Goal: Task Accomplishment & Management: Manage account settings

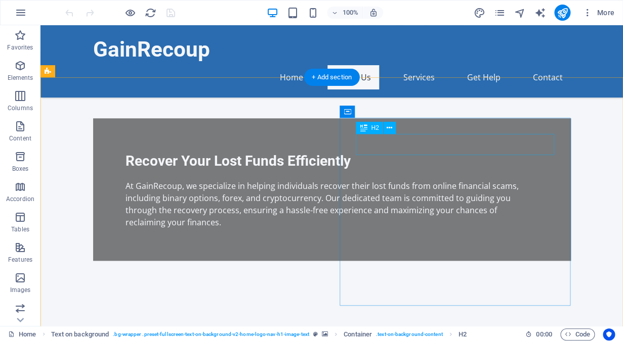
scroll to position [290, 0]
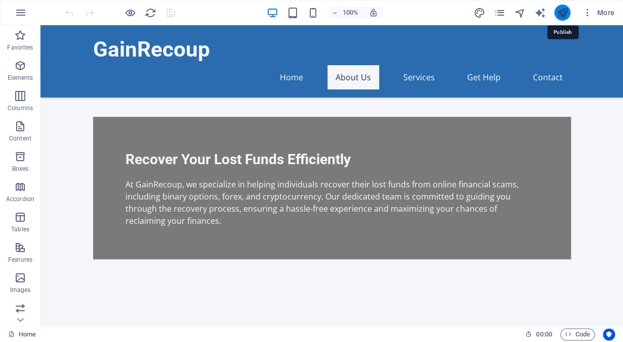
click at [561, 15] on icon "publish" at bounding box center [562, 13] width 12 height 12
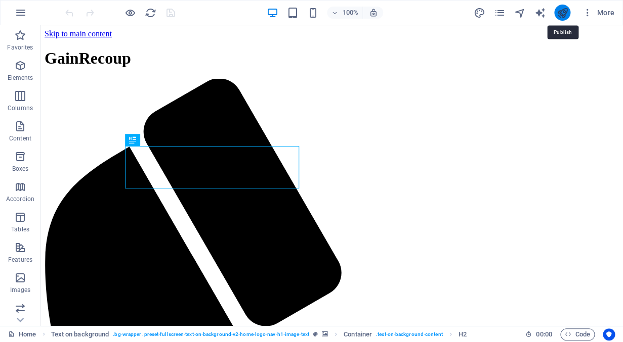
click at [561, 12] on icon "publish" at bounding box center [562, 13] width 12 height 12
click at [563, 13] on icon "publish" at bounding box center [562, 13] width 12 height 12
click at [561, 12] on icon "publish" at bounding box center [562, 13] width 12 height 12
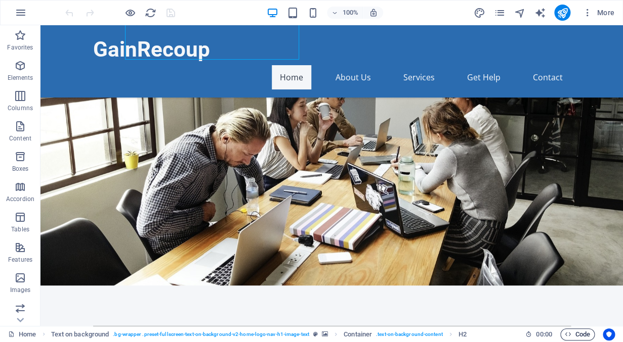
click at [583, 338] on span "Code" at bounding box center [577, 335] width 25 height 12
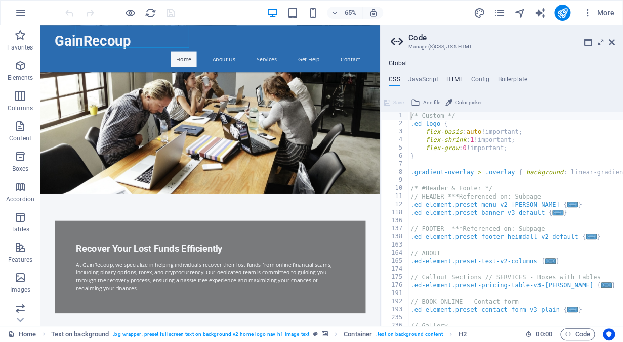
click at [454, 83] on h4 "HTML" at bounding box center [454, 81] width 17 height 11
type textarea "<a href="#main-content" class="wv-link-content button">Skip to main content</a>"
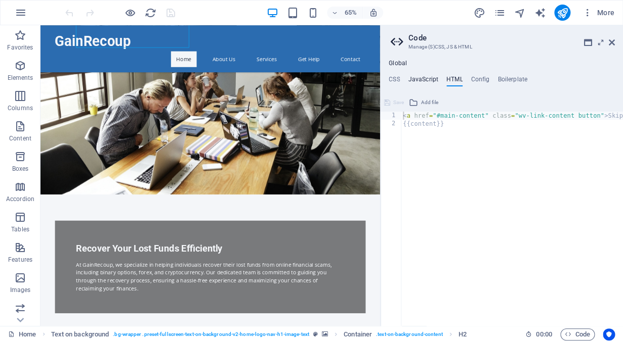
click at [428, 77] on h4 "JavaScript" at bounding box center [423, 81] width 30 height 11
type textarea "/* JS for preset "Menu V2" */"
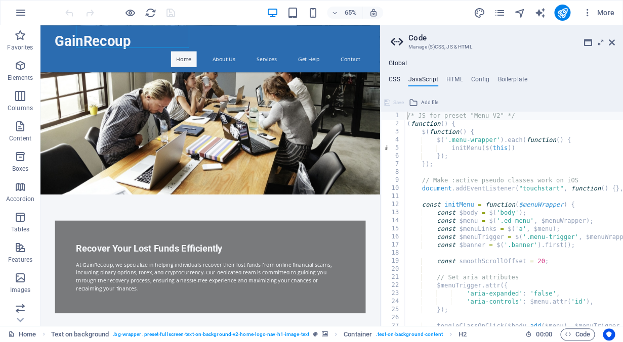
click at [399, 79] on h4 "CSS" at bounding box center [393, 81] width 11 height 11
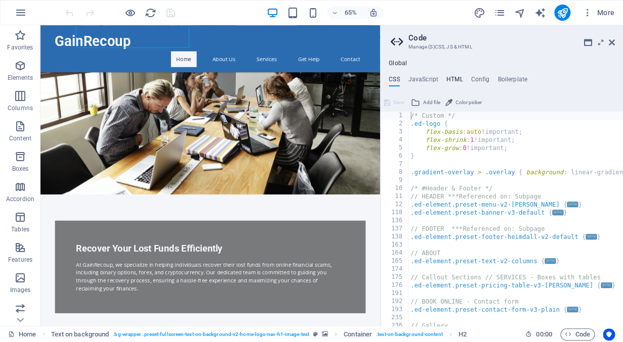
click at [454, 81] on h4 "HTML" at bounding box center [454, 81] width 17 height 11
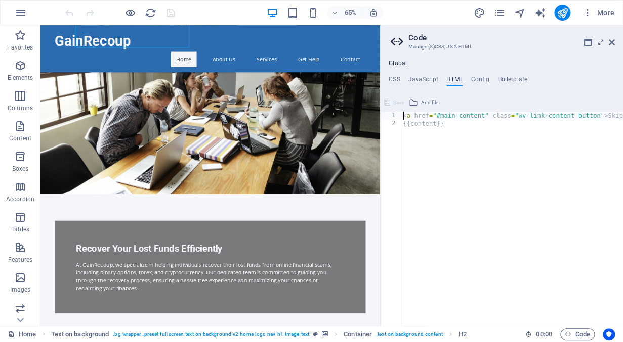
click at [457, 205] on div "< a href = "#main-content" class = "wv-link-content button" > Skip to main cont…" at bounding box center [549, 227] width 297 height 231
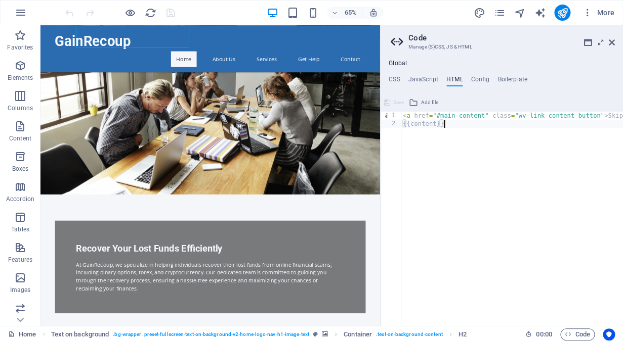
type textarea "<a href="#main-content" class="wv-link-content button">Skip to main content</a>…"
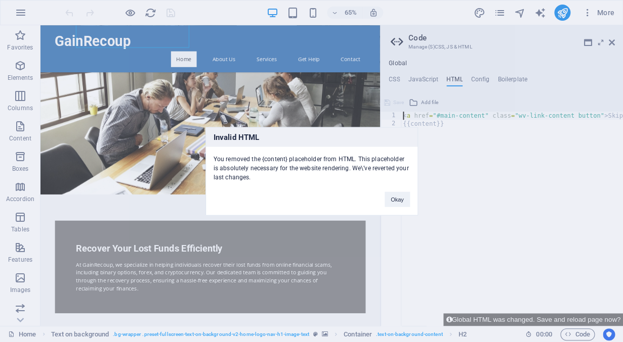
type textarea "<a href="#main-content" class="wv-link-content button">Skip to main content</a>"
click at [400, 200] on button "Okay" at bounding box center [396, 199] width 25 height 15
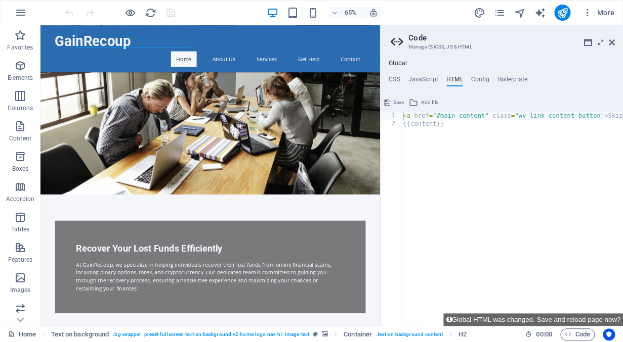
click at [464, 142] on div "< a href = "#main-content" class = "wv-link-content button" > Skip to main cont…" at bounding box center [549, 227] width 297 height 231
type textarea "<a href="#main-content" class="wv-link-content button">Skip to main content</a>"
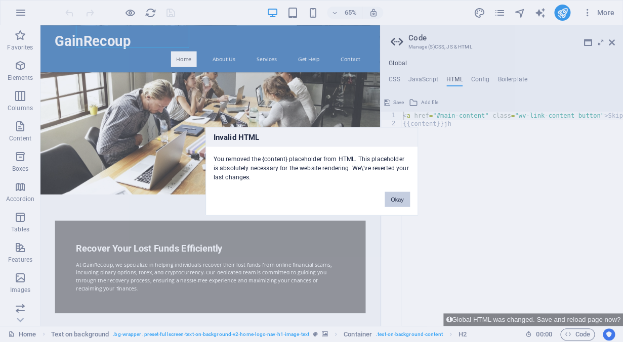
click at [402, 192] on button "Okay" at bounding box center [396, 199] width 25 height 15
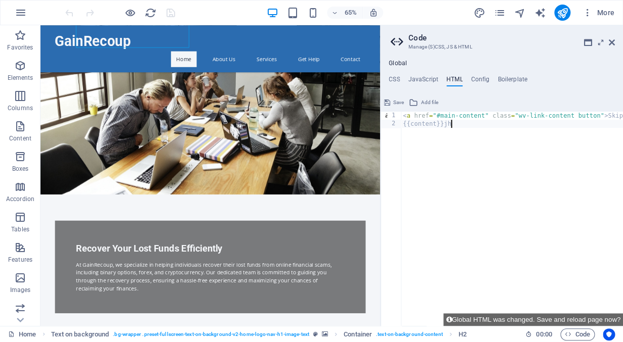
click at [440, 192] on div "< a href = "#main-content" class = "wv-link-content button" > Skip to main cont…" at bounding box center [549, 227] width 297 height 231
type textarea "<a href="#main-content" class="wv-link-content button">Skip to main content</a>…"
paste textarea
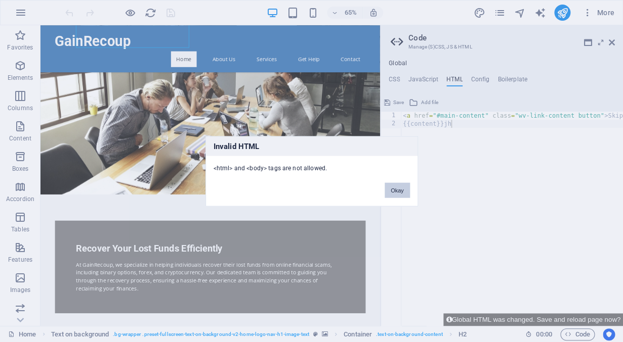
click at [399, 191] on button "Okay" at bounding box center [396, 190] width 25 height 15
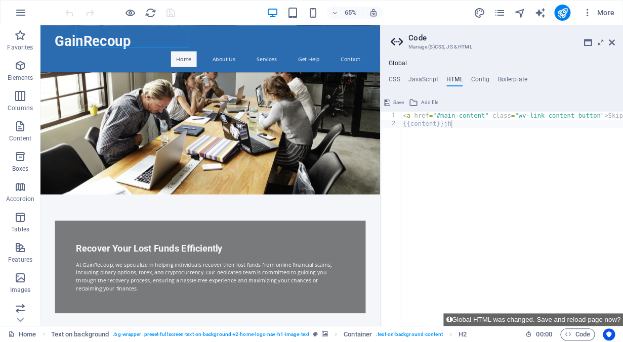
type textarea "{{content}}jh"
click at [462, 146] on div "< a href = "#main-content" class = "wv-link-content button" > Skip to main cont…" at bounding box center [549, 227] width 297 height 231
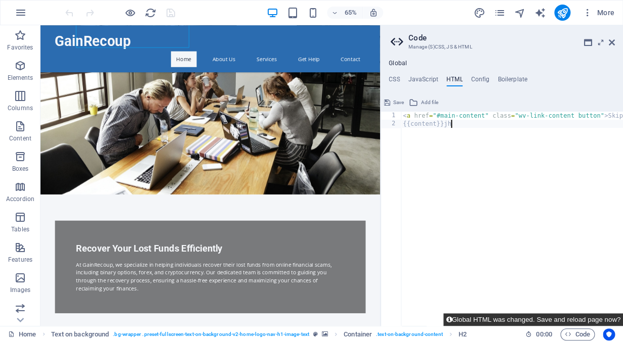
click at [560, 320] on button "Global HTML was changed. Save and reload page now?" at bounding box center [533, 320] width 180 height 13
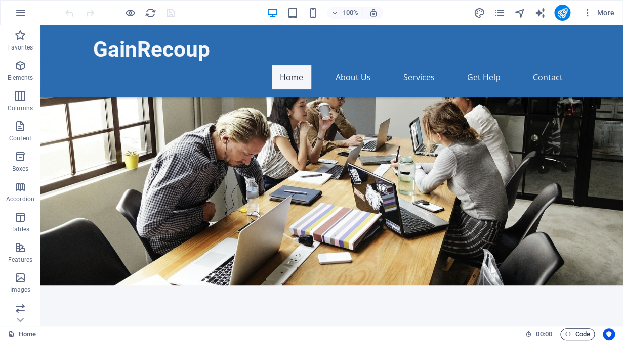
click at [575, 338] on span "Code" at bounding box center [577, 335] width 25 height 12
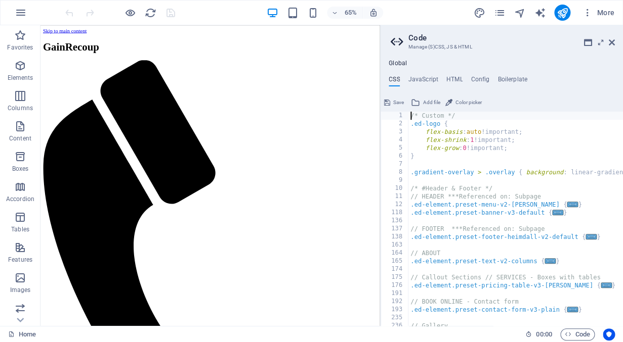
scroll to position [0, 0]
click at [454, 80] on h4 "HTML" at bounding box center [454, 81] width 17 height 11
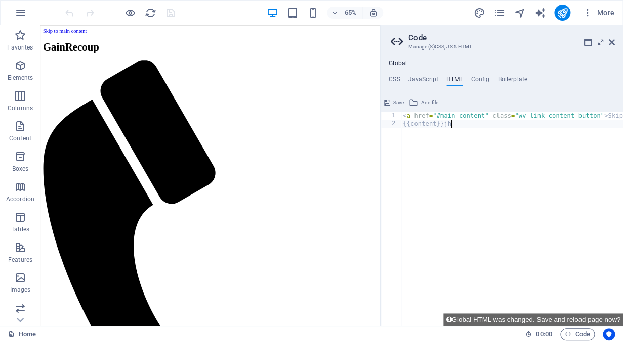
click at [455, 134] on div "< a href = "#main-content" class = "wv-link-content button" > Skip to main cont…" at bounding box center [549, 227] width 297 height 231
type textarea "<a href="#main-content" class="wv-link-content button">Skip to main content</a>"
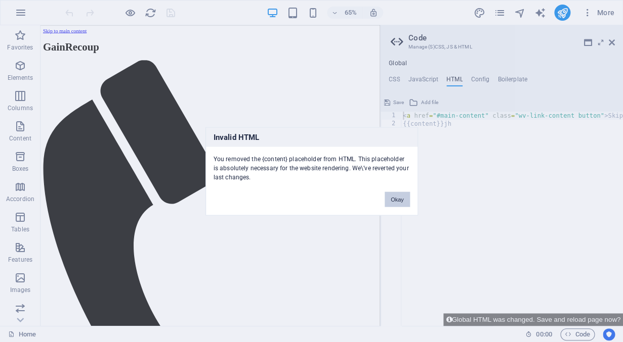
click at [394, 194] on button "Okay" at bounding box center [396, 199] width 25 height 15
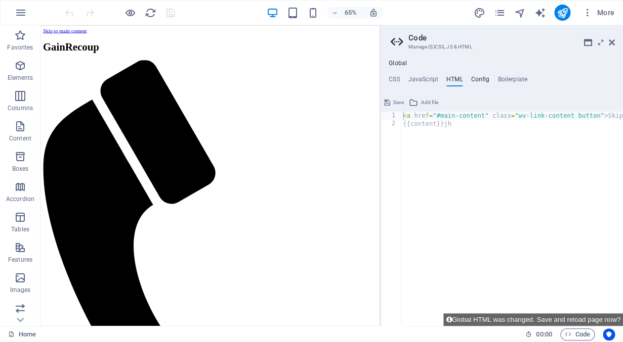
click at [485, 80] on h4 "Config" at bounding box center [479, 81] width 19 height 11
type textarea "$color-background: #F4F6F9;"
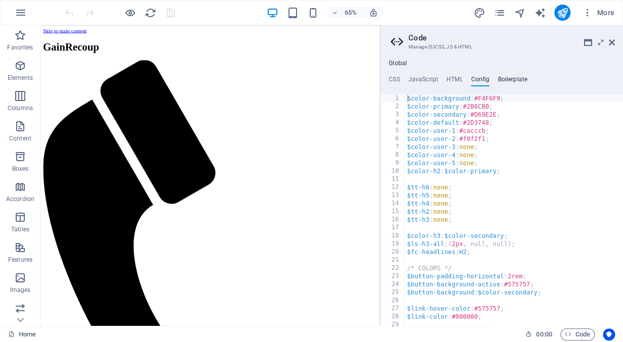
click at [507, 81] on h4 "Boilerplate" at bounding box center [512, 81] width 30 height 11
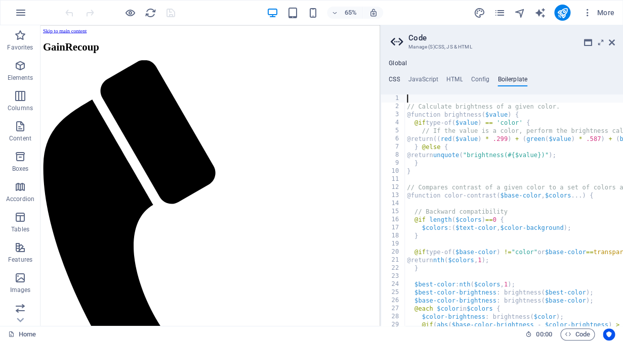
click at [396, 79] on h4 "CSS" at bounding box center [393, 81] width 11 height 11
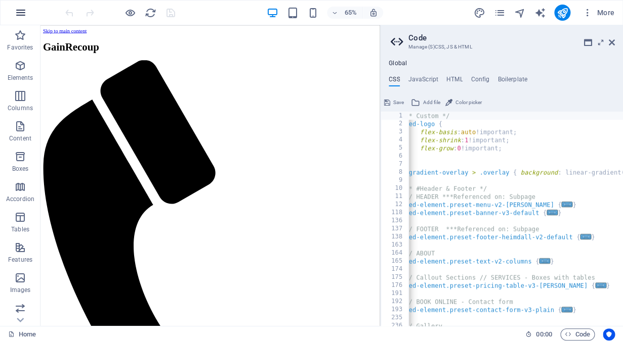
click at [17, 9] on icon "button" at bounding box center [21, 13] width 12 height 12
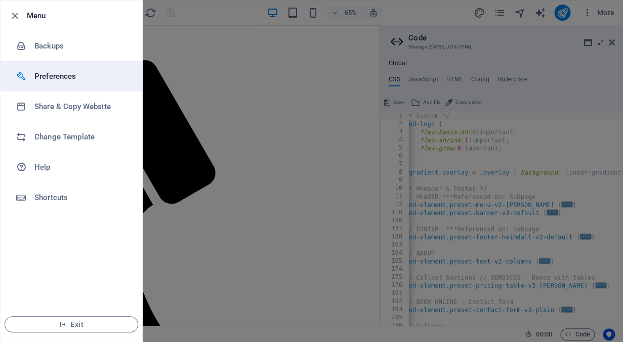
click at [60, 79] on h6 "Preferences" at bounding box center [81, 76] width 94 height 12
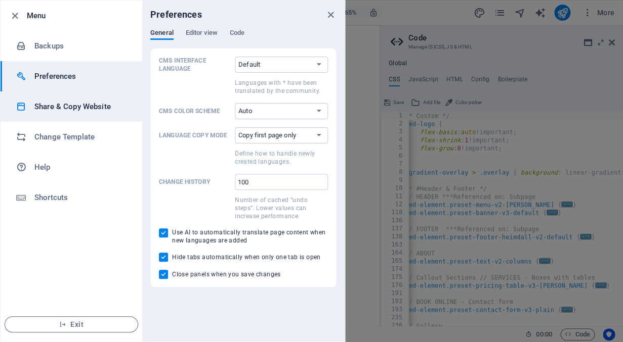
click at [63, 104] on h6 "Share & Copy Website" at bounding box center [81, 107] width 94 height 12
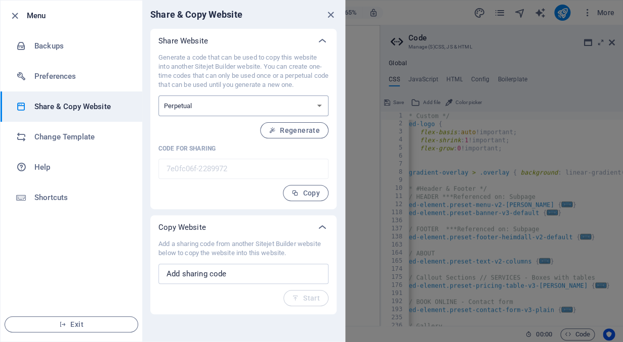
click at [158, 96] on select "One-time Perpetual" at bounding box center [243, 106] width 170 height 21
click at [210, 273] on input "text" at bounding box center [243, 274] width 170 height 20
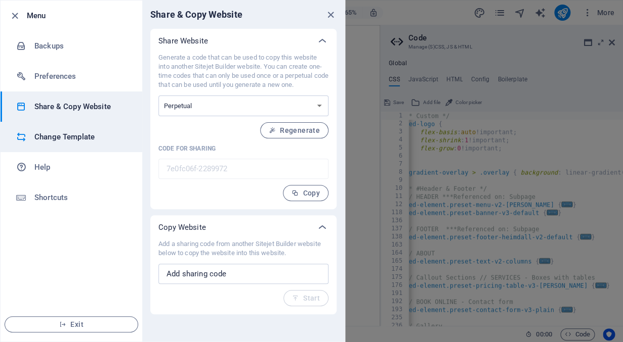
click at [75, 140] on h6 "Change Template" at bounding box center [81, 137] width 94 height 12
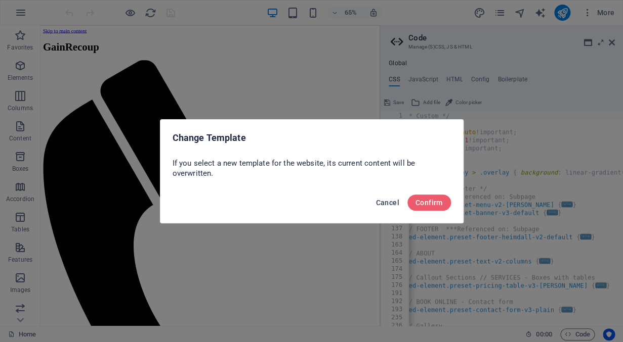
click at [385, 204] on span "Cancel" at bounding box center [386, 203] width 23 height 8
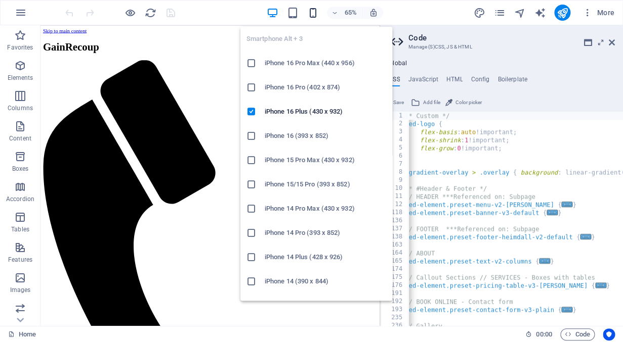
click at [313, 14] on icon "button" at bounding box center [313, 13] width 12 height 12
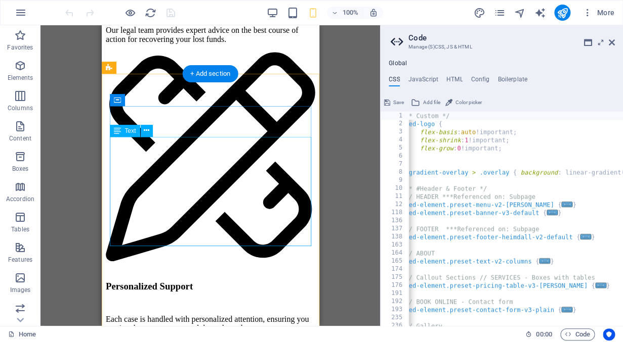
scroll to position [1858, 0]
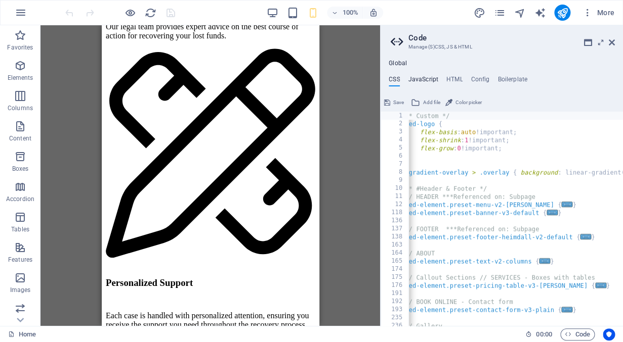
click at [426, 79] on h4 "JavaScript" at bounding box center [423, 81] width 30 height 11
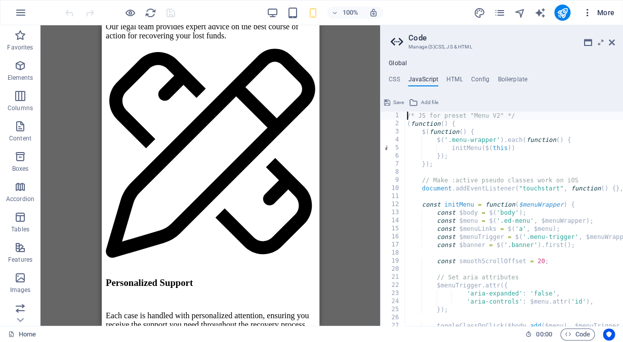
click at [606, 13] on span "More" at bounding box center [598, 13] width 32 height 10
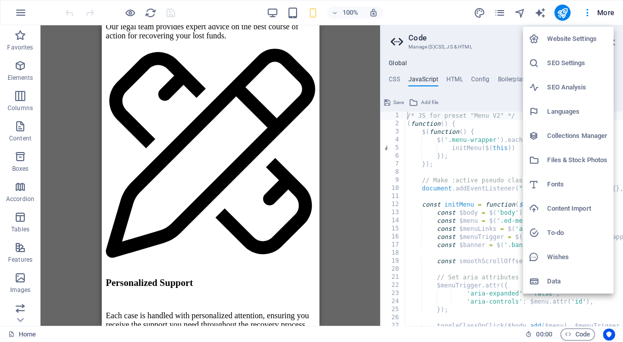
click at [570, 61] on h6 "SEO Settings" at bounding box center [577, 63] width 60 height 12
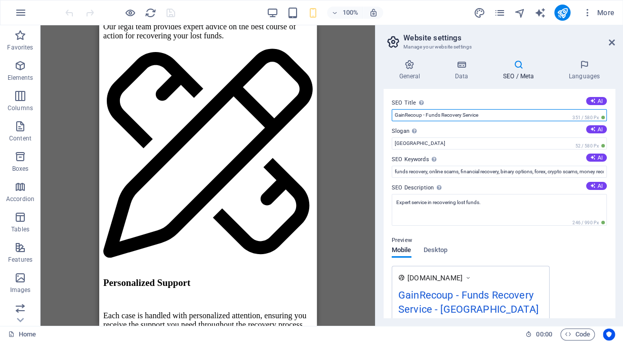
click at [511, 115] on input "GainRecoup - Funds Recovery Service" at bounding box center [499, 115] width 215 height 12
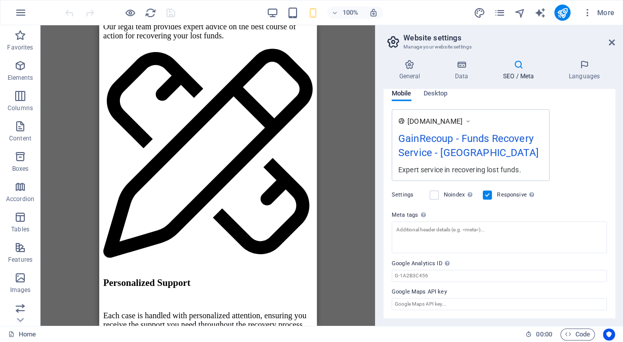
scroll to position [0, 0]
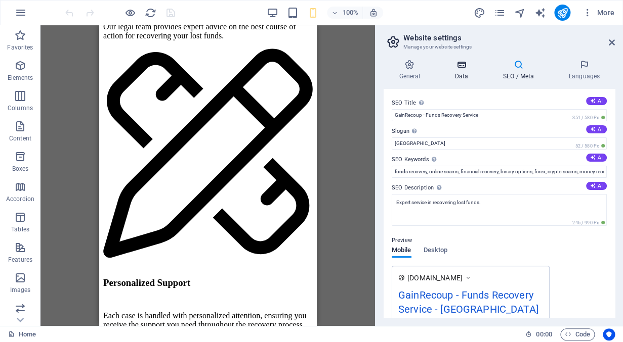
click at [467, 72] on h4 "Data" at bounding box center [463, 70] width 48 height 21
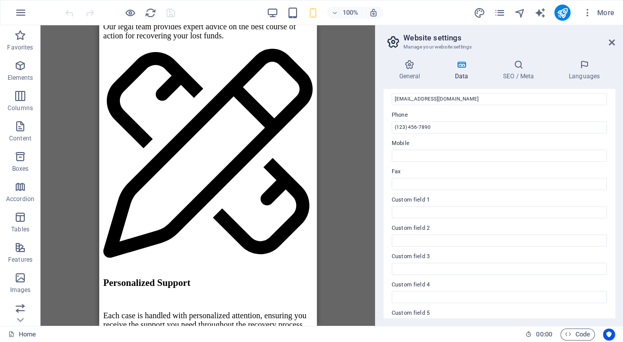
scroll to position [256, 0]
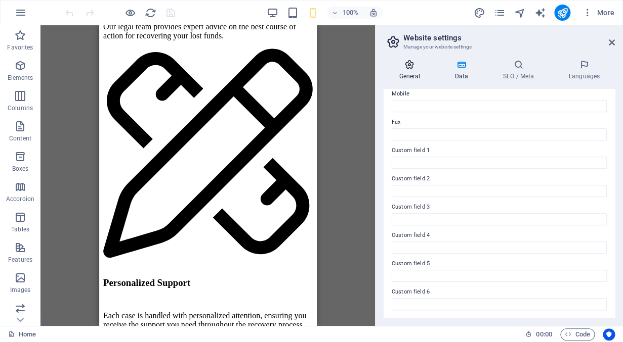
click at [411, 73] on h4 "General" at bounding box center [411, 70] width 56 height 21
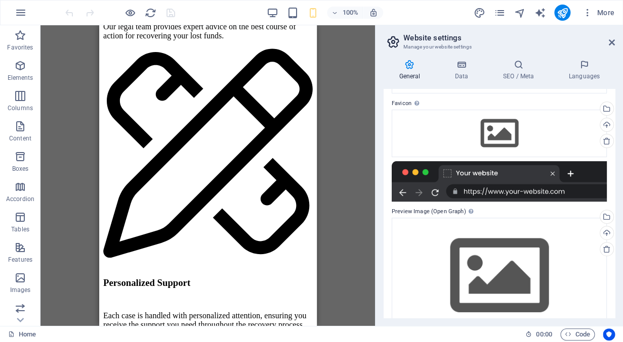
scroll to position [98, 0]
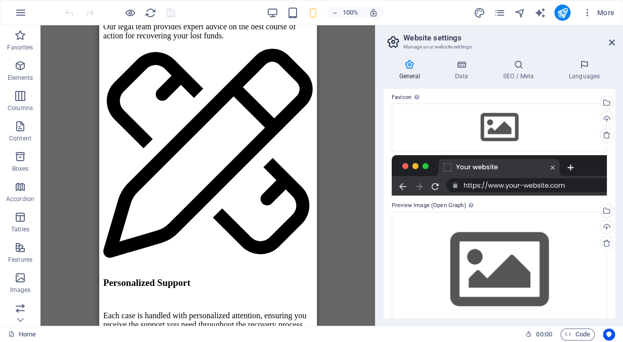
click at [485, 185] on div at bounding box center [499, 175] width 215 height 40
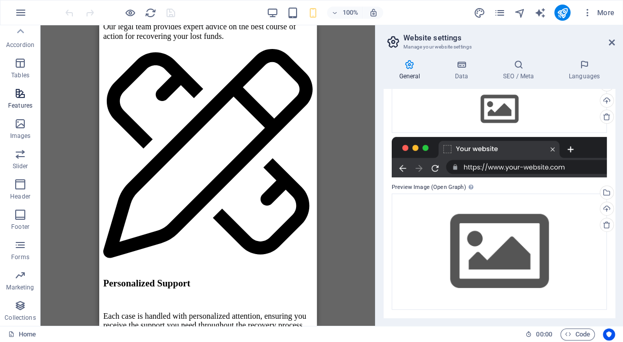
scroll to position [0, 0]
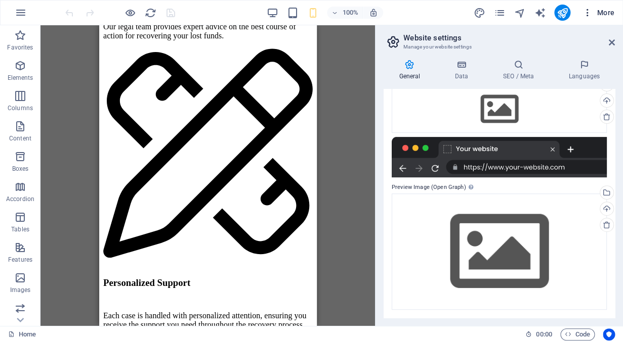
click at [602, 13] on span "More" at bounding box center [598, 13] width 32 height 10
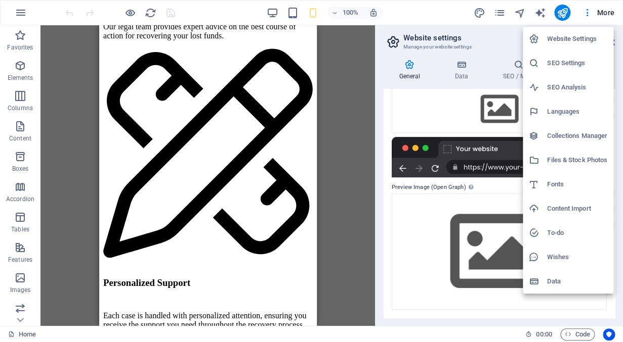
click at [575, 139] on h6 "Collections Manager" at bounding box center [577, 136] width 60 height 12
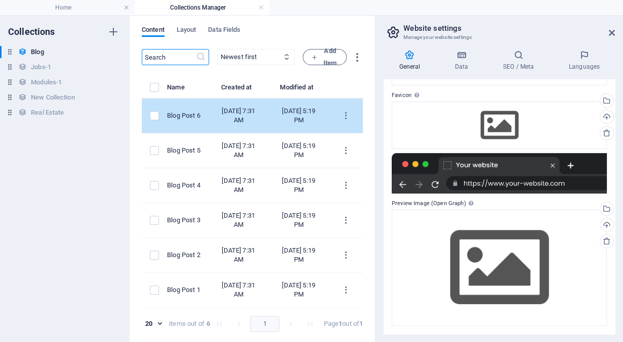
scroll to position [14, 0]
click at [261, 112] on td "[DATE] 7:31 AM" at bounding box center [238, 116] width 60 height 35
select select "Category 2"
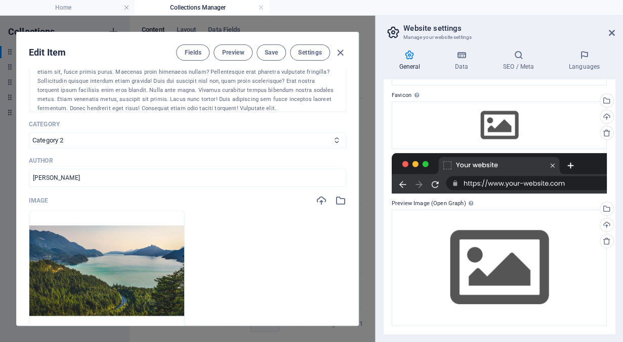
scroll to position [0, 0]
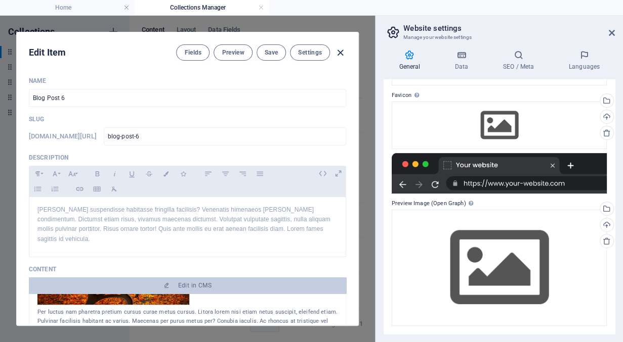
click at [344, 47] on icon "button" at bounding box center [340, 53] width 12 height 12
type input "[DATE]"
type input "blog-post-6"
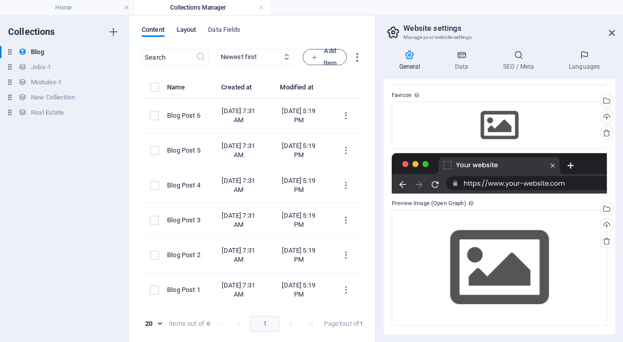
click at [192, 30] on span "Layout" at bounding box center [187, 31] width 20 height 14
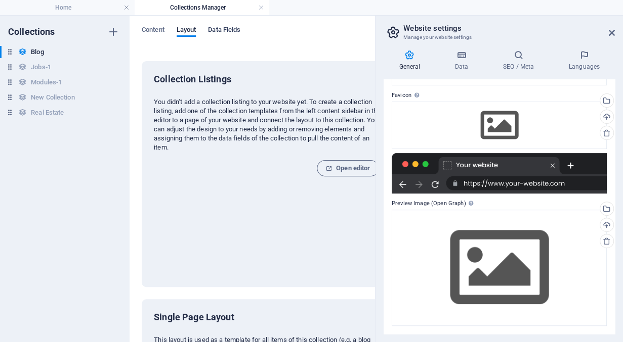
click at [223, 31] on span "Data Fields" at bounding box center [224, 31] width 32 height 14
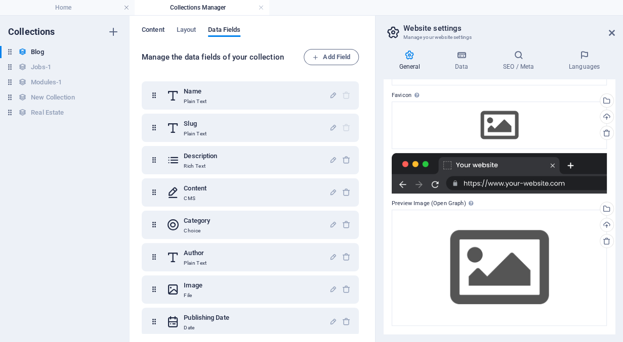
click at [160, 31] on span "Content" at bounding box center [153, 31] width 23 height 14
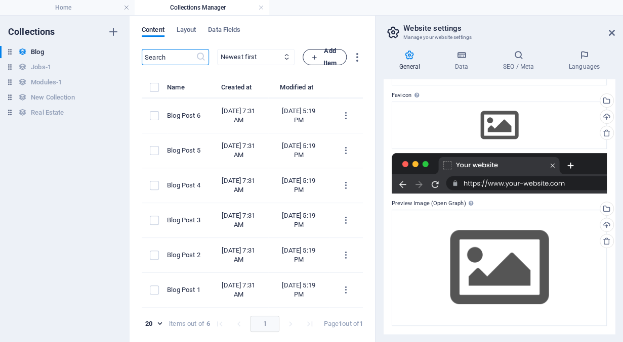
click at [326, 58] on span "Add Item" at bounding box center [324, 57] width 27 height 24
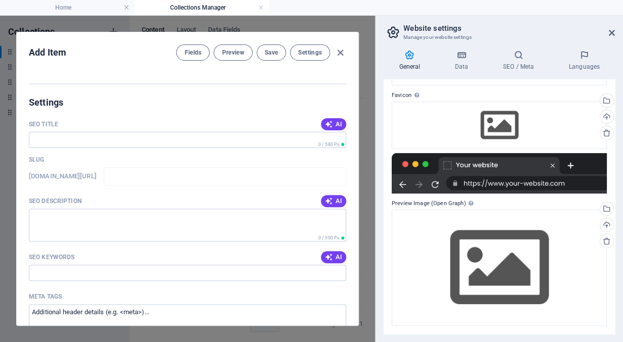
scroll to position [524, 0]
click at [136, 140] on input "SEO Title" at bounding box center [187, 140] width 317 height 16
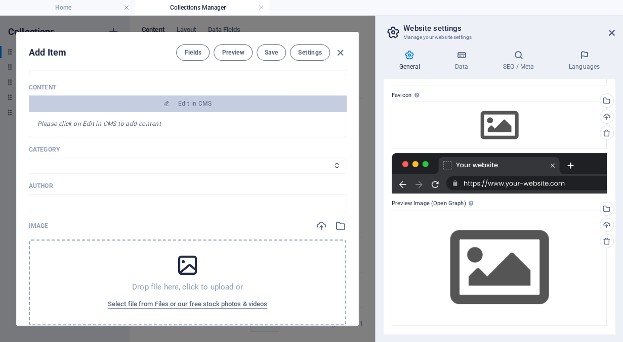
scroll to position [0, 0]
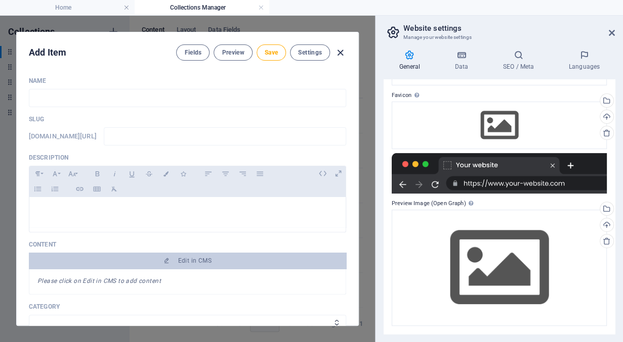
click at [339, 47] on icon "button" at bounding box center [340, 53] width 12 height 12
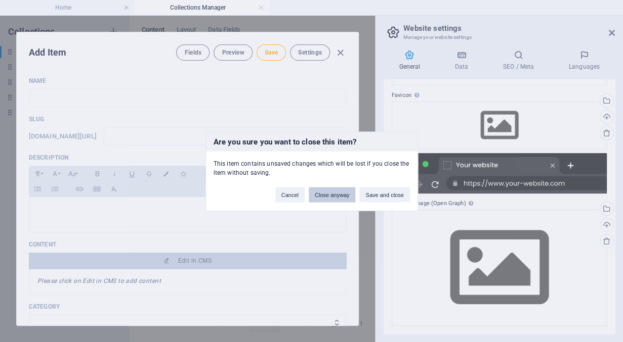
click at [333, 194] on button "Close anyway" at bounding box center [332, 194] width 47 height 15
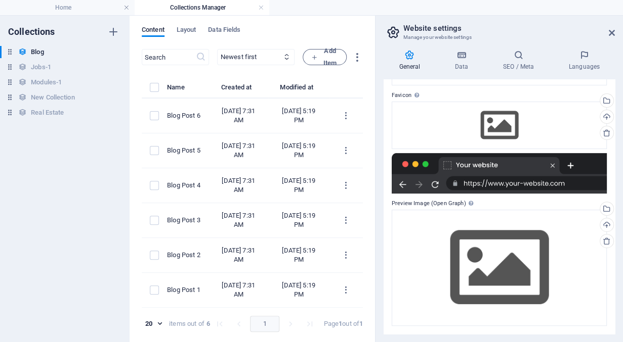
click at [415, 59] on icon at bounding box center [409, 55] width 52 height 10
click at [460, 60] on icon at bounding box center [461, 55] width 44 height 10
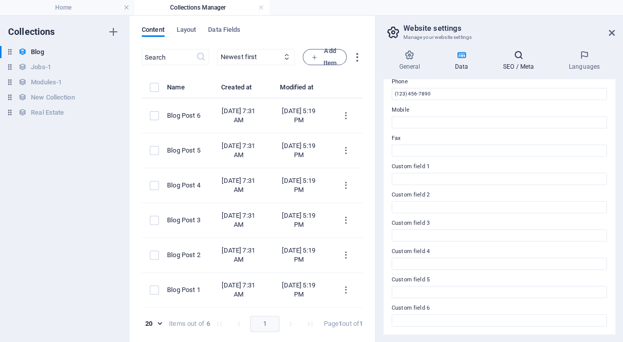
click at [508, 64] on h4 "SEO / Meta" at bounding box center [520, 60] width 66 height 21
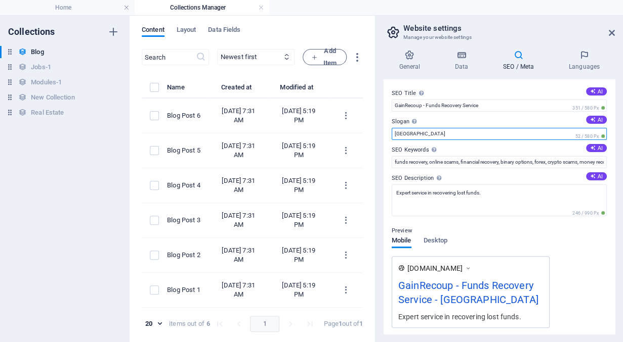
click at [440, 135] on input "[GEOGRAPHIC_DATA]" at bounding box center [499, 134] width 215 height 12
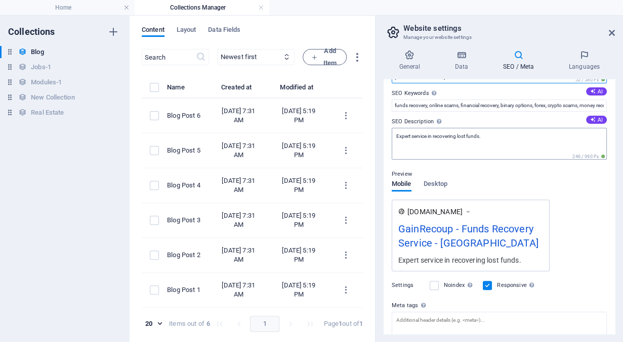
scroll to position [131, 0]
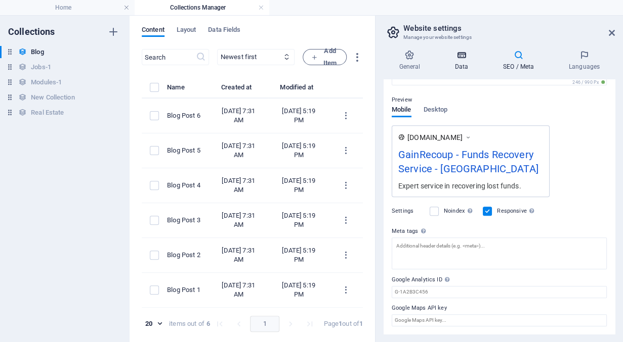
click at [462, 64] on h4 "Data" at bounding box center [463, 60] width 48 height 21
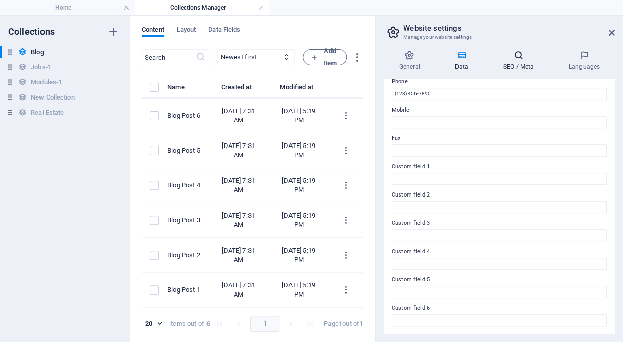
click at [510, 58] on icon at bounding box center [518, 55] width 62 height 10
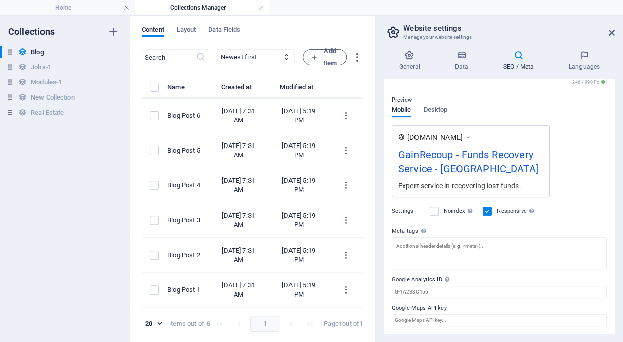
click at [456, 138] on span "[DOMAIN_NAME]" at bounding box center [434, 138] width 55 height 10
click at [462, 138] on span "[DOMAIN_NAME]" at bounding box center [434, 138] width 55 height 10
click at [449, 163] on div "GainRecoup - Funds Recovery Service - [GEOGRAPHIC_DATA]" at bounding box center [470, 164] width 145 height 34
click at [434, 110] on span "Desktop" at bounding box center [435, 111] width 24 height 14
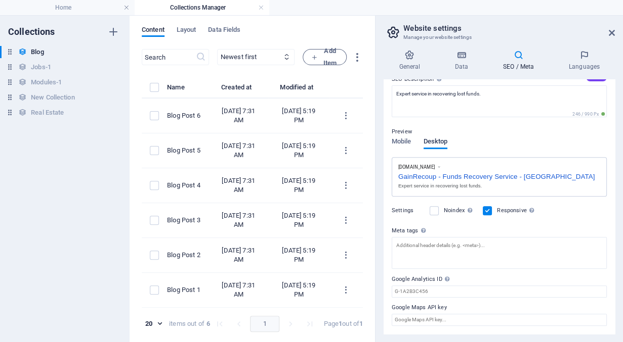
scroll to position [99, 0]
click at [415, 59] on icon at bounding box center [409, 55] width 52 height 10
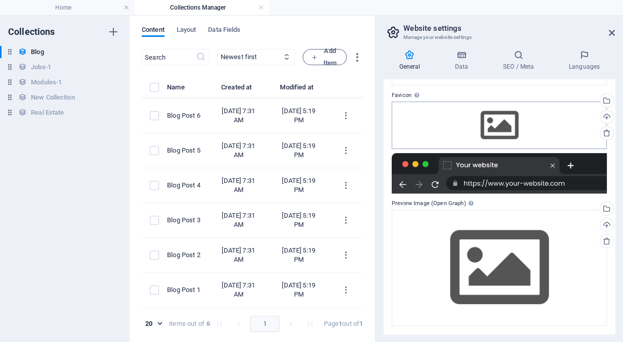
scroll to position [0, 0]
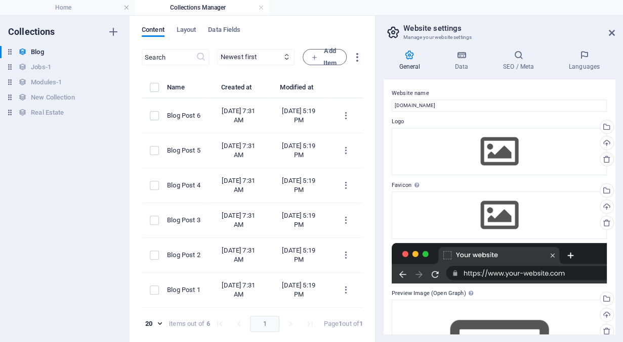
click at [210, 7] on h4 "Collections Manager" at bounding box center [202, 7] width 135 height 11
click at [103, 4] on h4 "Home" at bounding box center [67, 7] width 135 height 11
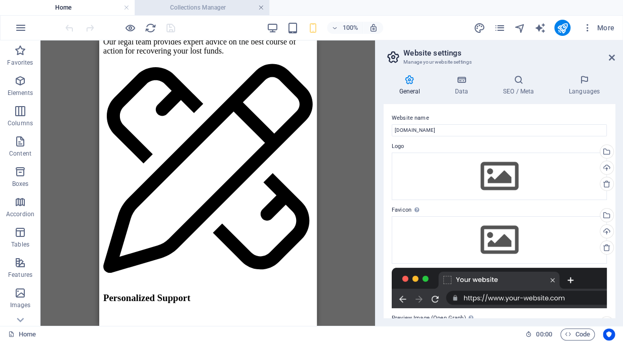
click at [263, 9] on link at bounding box center [261, 8] width 6 height 10
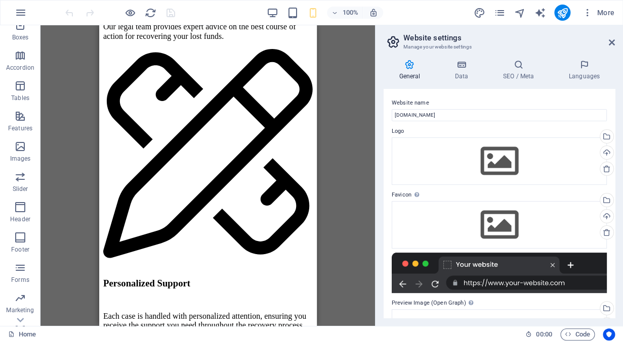
scroll to position [154, 0]
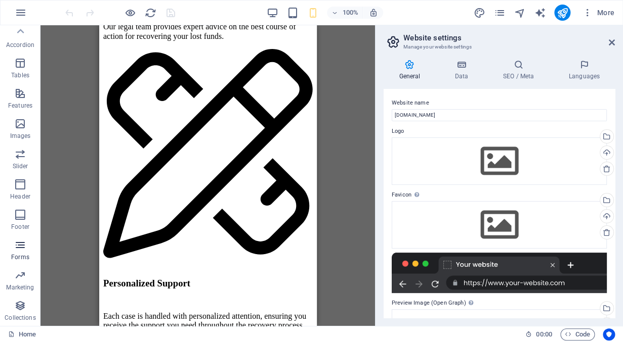
click at [22, 251] on icon "button" at bounding box center [20, 245] width 12 height 12
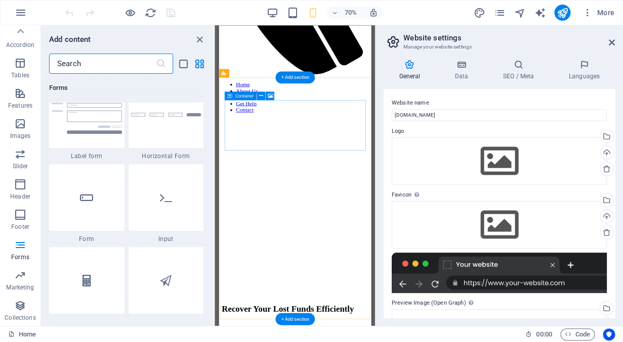
scroll to position [0, 0]
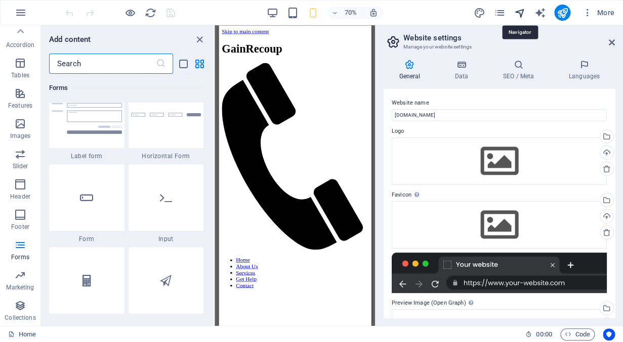
click at [519, 14] on icon "navigator" at bounding box center [519, 13] width 12 height 12
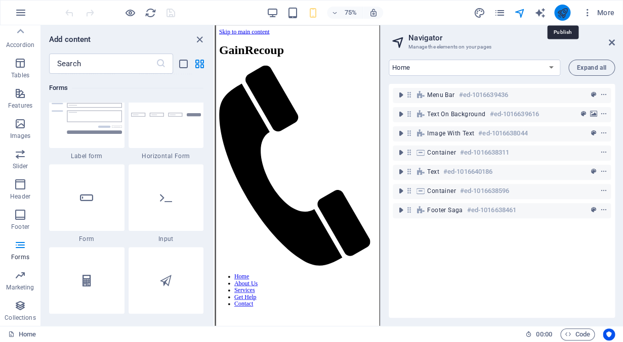
click at [562, 11] on icon "publish" at bounding box center [562, 13] width 12 height 12
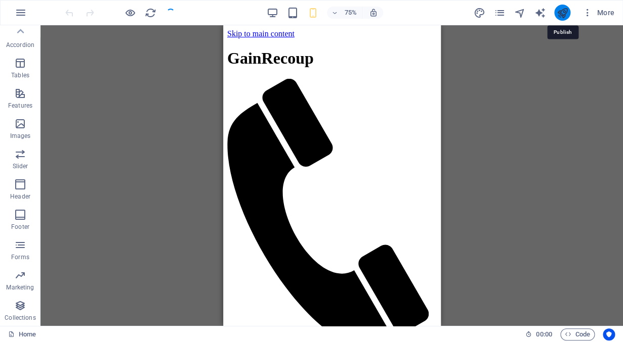
scroll to position [154, 0]
click at [562, 11] on icon "publish" at bounding box center [562, 13] width 12 height 12
